Goal: Information Seeking & Learning: Stay updated

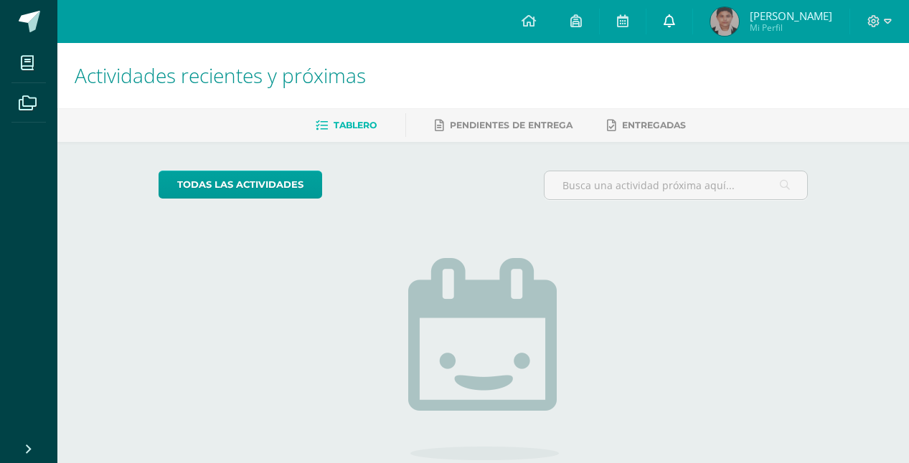
click at [669, 17] on icon at bounding box center [669, 20] width 11 height 13
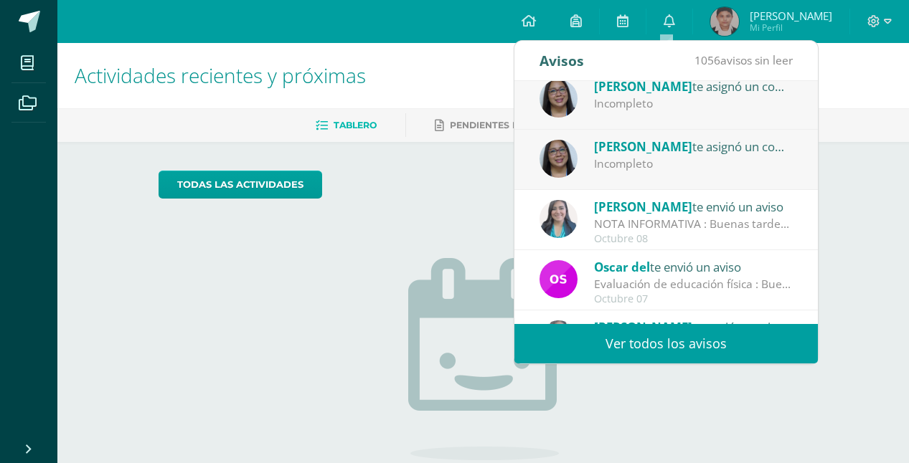
scroll to position [143, 0]
click at [680, 197] on div "Cindy Moya te envió un aviso NOTA INFORMATIVA : Buenas tardes queridos padres d…" at bounding box center [666, 220] width 253 height 47
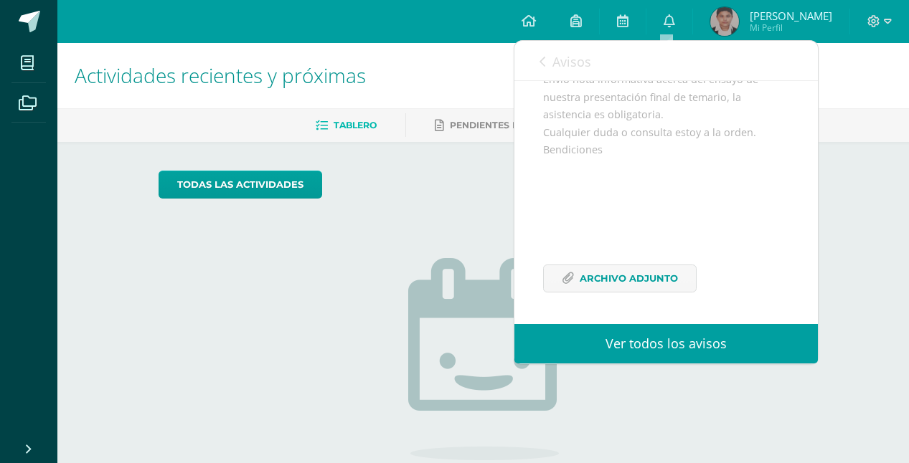
scroll to position [209, 0]
click at [656, 275] on span "Archivo Adjunto" at bounding box center [629, 278] width 98 height 27
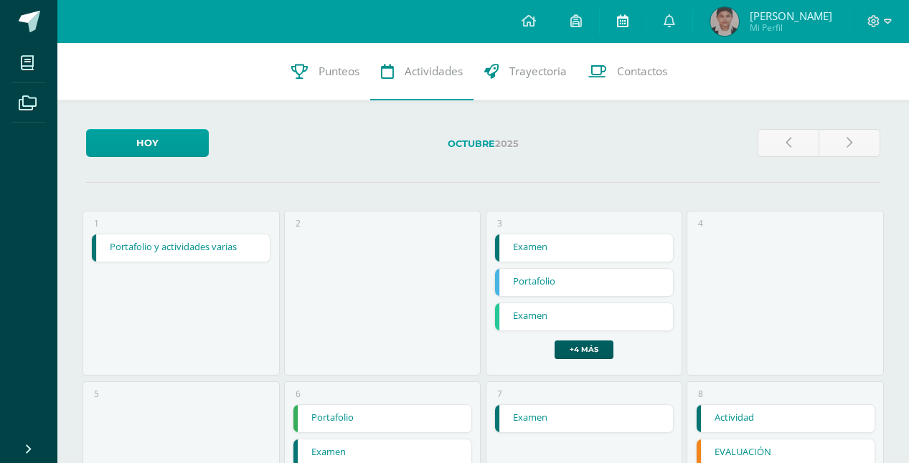
click at [620, 17] on icon at bounding box center [622, 20] width 11 height 13
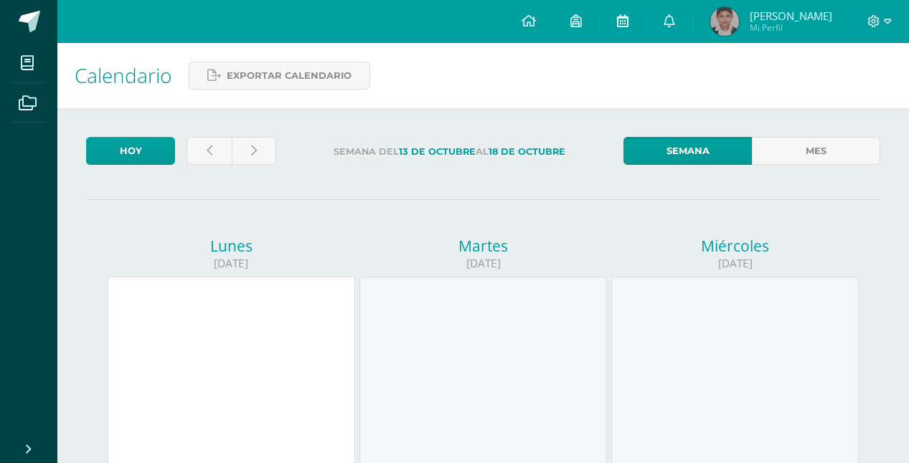
click at [621, 19] on icon at bounding box center [622, 20] width 11 height 13
click at [612, 22] on link at bounding box center [623, 21] width 46 height 43
click at [618, 16] on icon at bounding box center [622, 20] width 11 height 13
click at [668, 21] on icon at bounding box center [669, 20] width 11 height 13
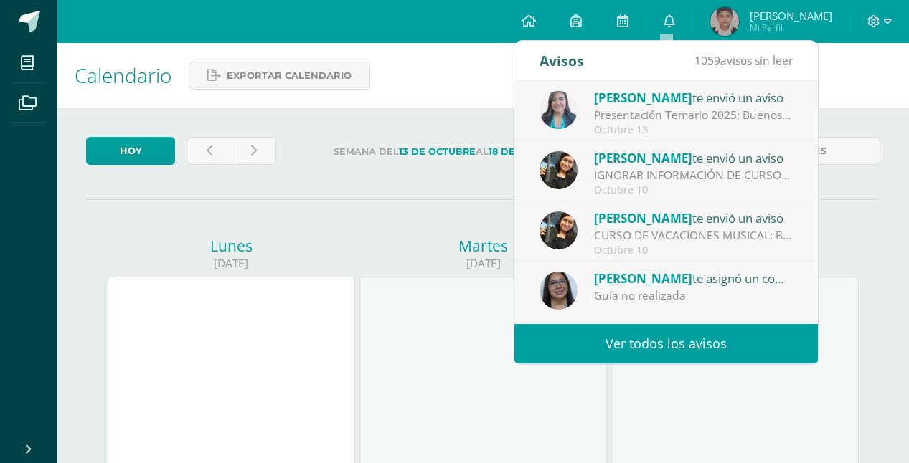
click at [737, 108] on div "Presentación Temario 2025: Buenos días queridos padres de familia y estudiantes…" at bounding box center [693, 115] width 199 height 17
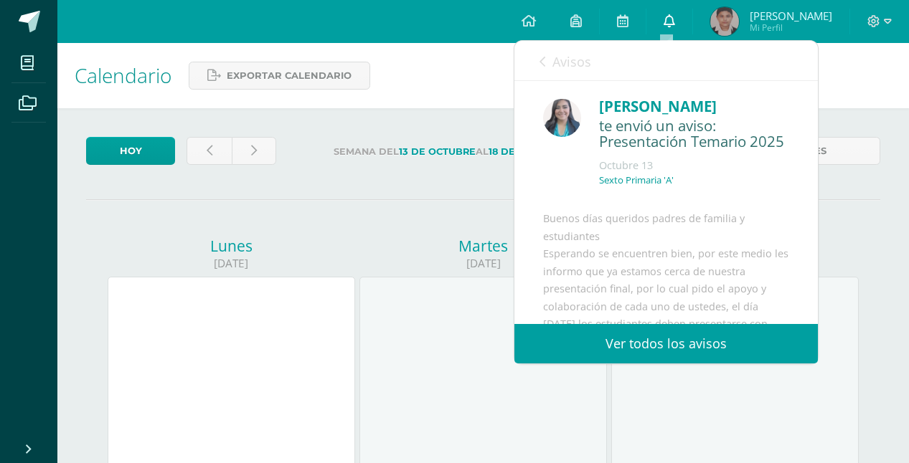
click at [665, 17] on icon at bounding box center [669, 20] width 11 height 13
click at [664, 22] on icon at bounding box center [669, 20] width 11 height 13
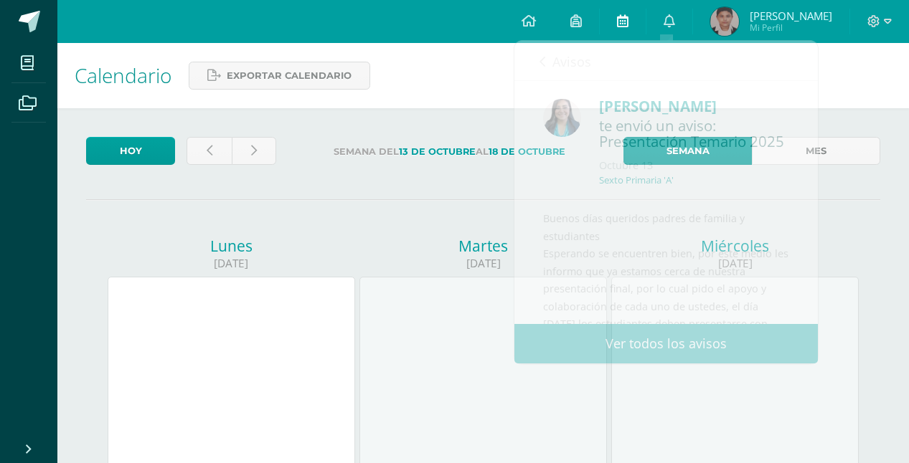
click at [619, 26] on icon at bounding box center [622, 20] width 11 height 13
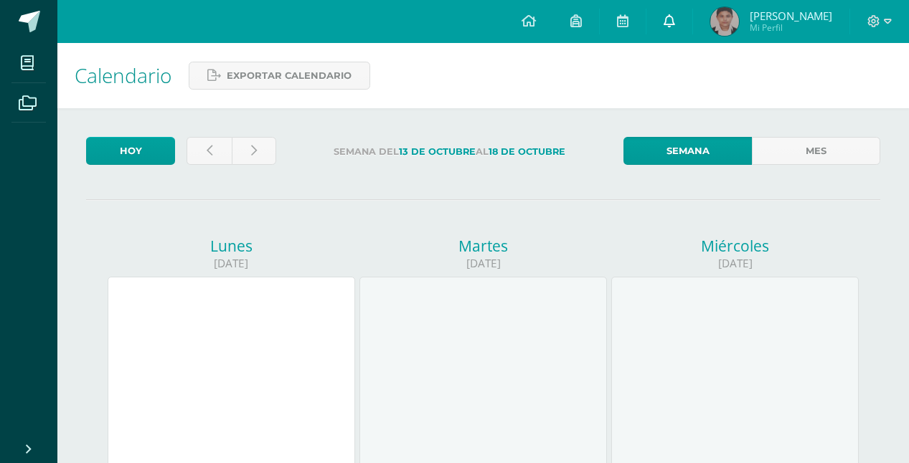
click at [669, 15] on icon at bounding box center [669, 20] width 11 height 13
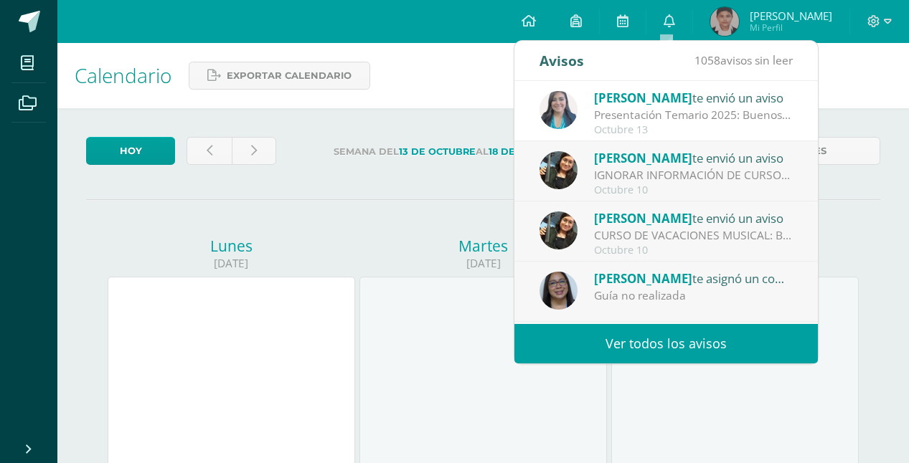
click at [656, 180] on div "IGNORAR INFORMACIÓN DE CURSOS DE VACACIONES MUSICALES: Buen día, favor de Ignor…" at bounding box center [693, 175] width 199 height 17
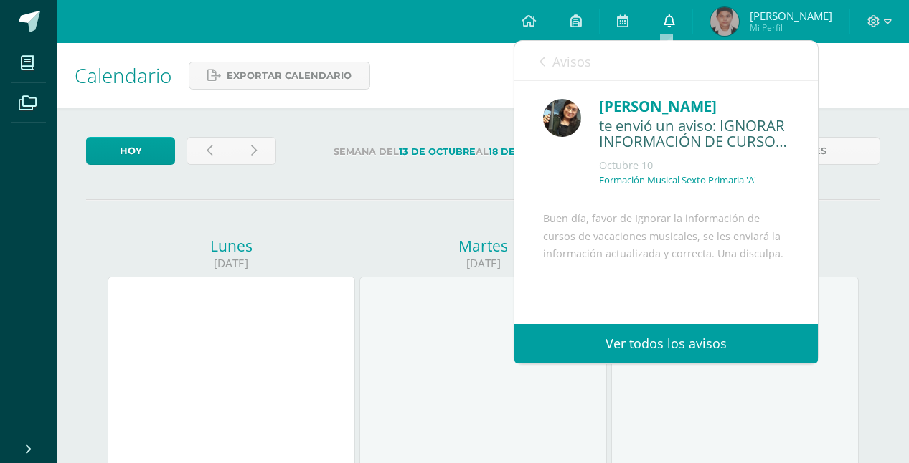
click at [665, 19] on icon at bounding box center [669, 20] width 11 height 13
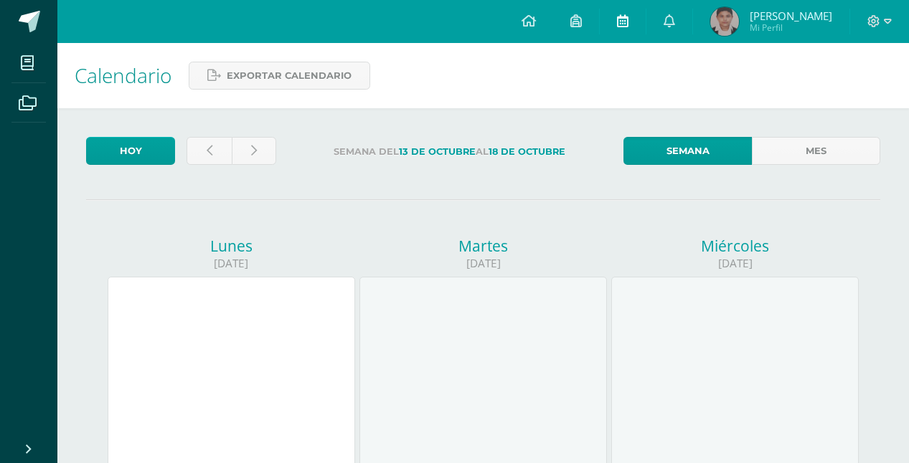
click at [617, 15] on icon at bounding box center [622, 20] width 11 height 13
click at [617, 19] on icon at bounding box center [622, 20] width 11 height 13
click at [664, 19] on icon at bounding box center [669, 20] width 11 height 13
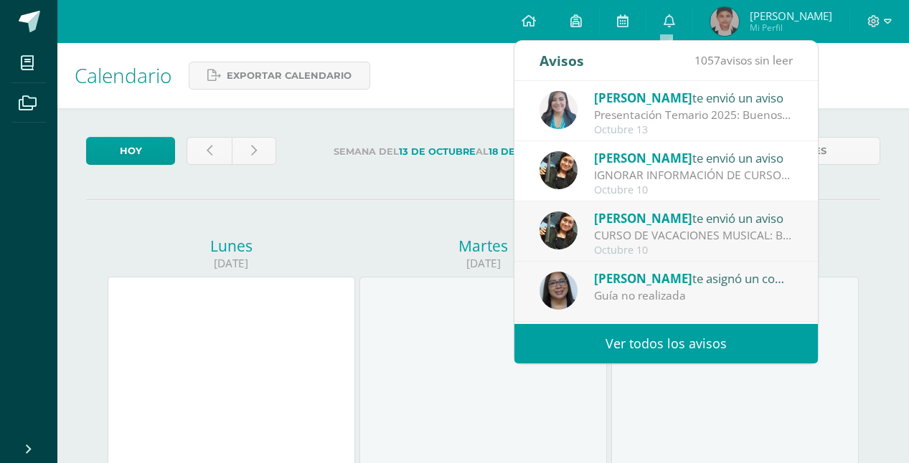
click at [622, 232] on div "CURSO DE VACACIONES MUSICAL: Buen dia papitos, adjunto información de cursos de…" at bounding box center [693, 235] width 199 height 17
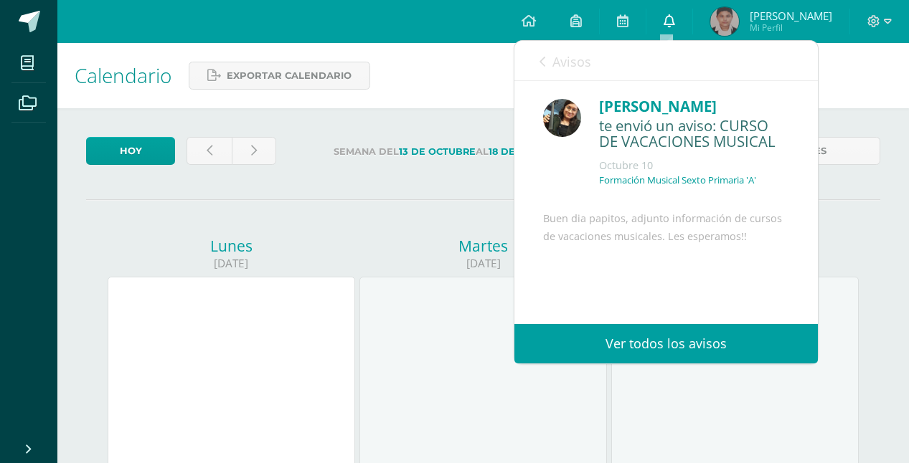
click at [664, 19] on icon at bounding box center [669, 20] width 11 height 13
click at [669, 19] on icon at bounding box center [669, 20] width 11 height 13
click at [667, 20] on icon at bounding box center [669, 20] width 11 height 13
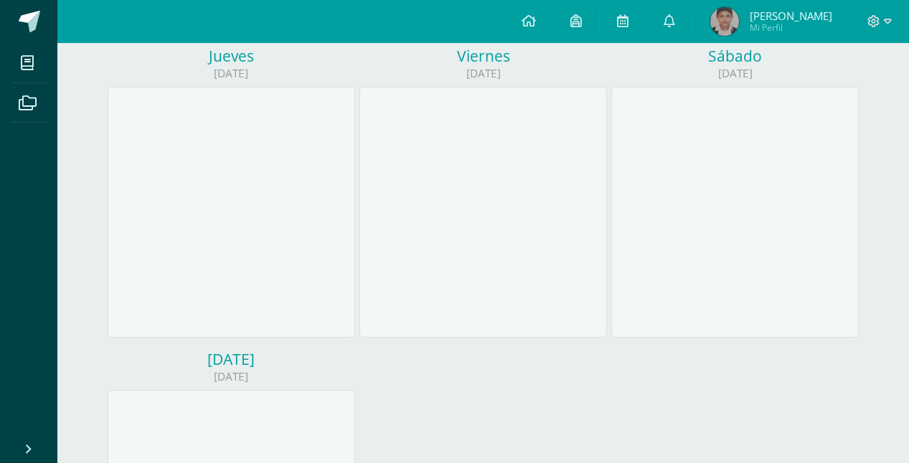
scroll to position [502, 0]
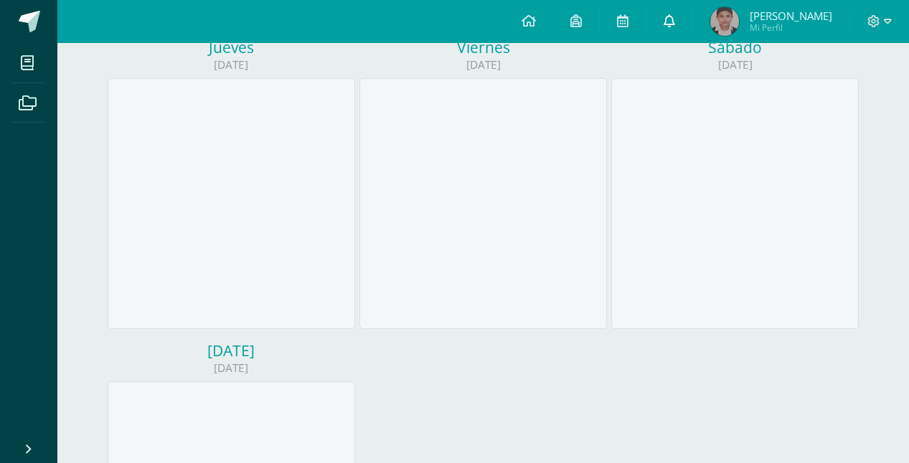
click at [664, 20] on icon at bounding box center [669, 20] width 11 height 13
click at [884, 90] on div "[DATE] Semana del [DATE] al [DATE] Semana Mes [DATE] [DATE] [DATE] [DATE] [GEOG…" at bounding box center [483, 150] width 852 height 1088
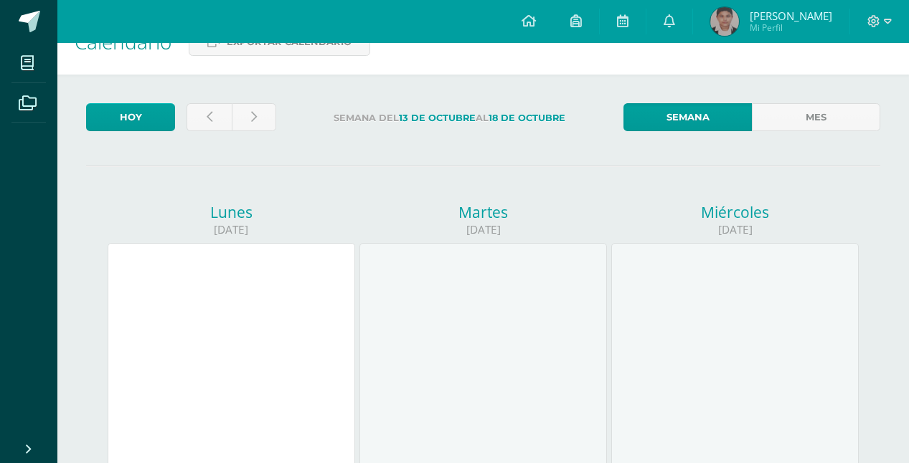
scroll to position [0, 0]
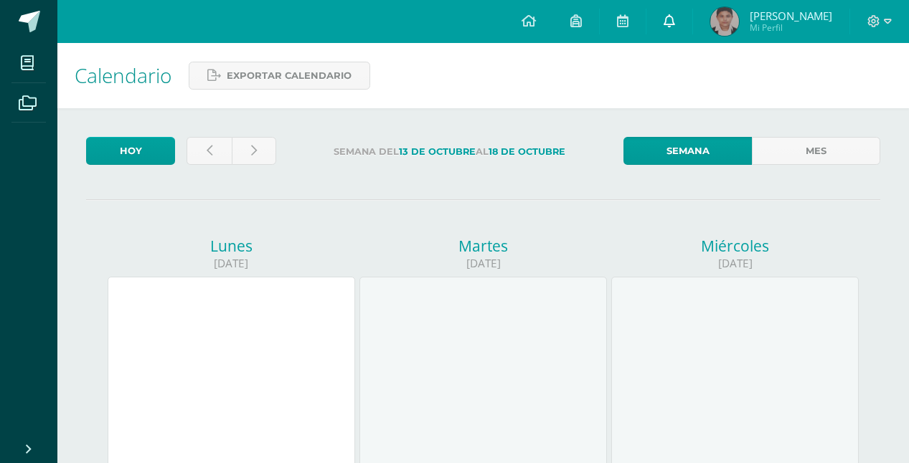
click at [664, 22] on icon at bounding box center [669, 20] width 11 height 13
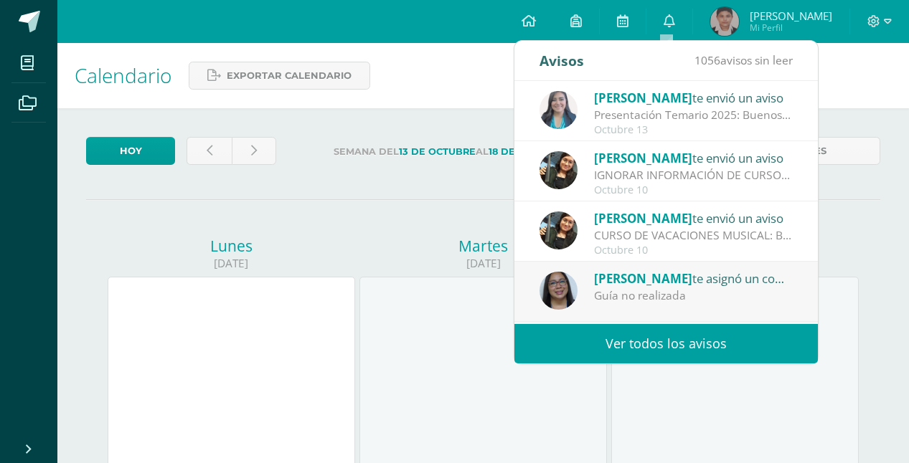
click at [712, 117] on div "Presentación Temario 2025: Buenos días queridos padres de familia y estudiantes…" at bounding box center [693, 115] width 199 height 17
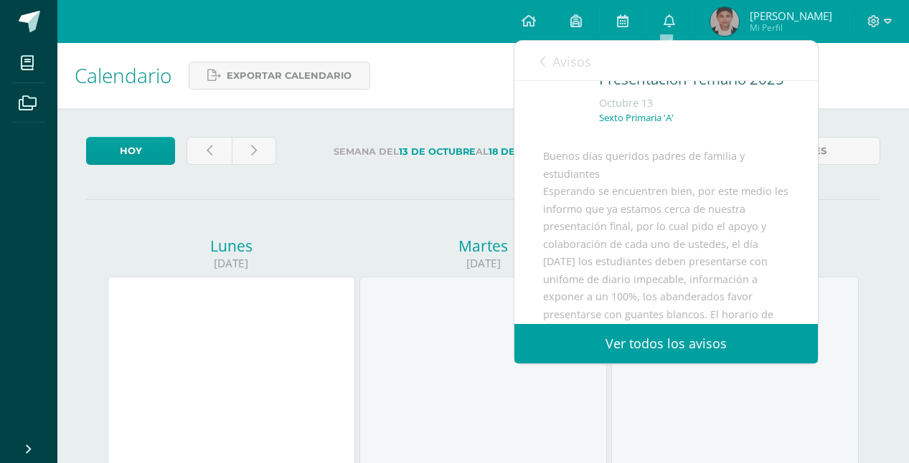
scroll to position [72, 0]
